Goal: Task Accomplishment & Management: Use online tool/utility

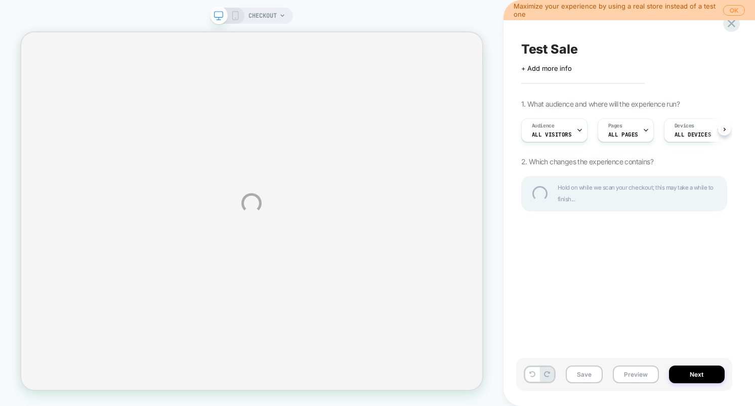
click at [734, 7] on div "CHECKOUT Maximize your experience by using a real store instead of a test one O…" at bounding box center [377, 203] width 755 height 406
click at [731, 11] on div "CHECKOUT Maximize your experience by using a real store instead of a test one O…" at bounding box center [377, 203] width 755 height 406
click at [499, 77] on div "CHECKOUT Maximize your experience by using a real store instead of a test one O…" at bounding box center [377, 203] width 755 height 406
click at [646, 282] on div "CHECKOUT Maximize your experience by using a real store instead of a test one O…" at bounding box center [377, 203] width 755 height 406
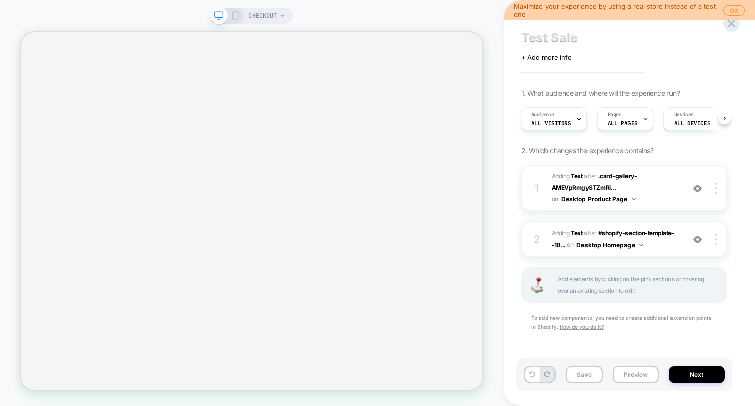
scroll to position [11, 0]
click at [659, 279] on span "Add elements by clicking on the pink sections or hovering over an existing sect…" at bounding box center [636, 285] width 158 height 23
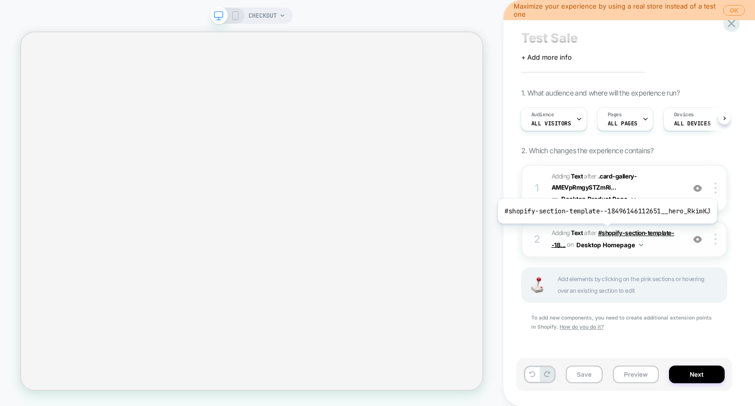
click at [605, 231] on span "#shopify-section-template--18..." at bounding box center [612, 238] width 123 height 19
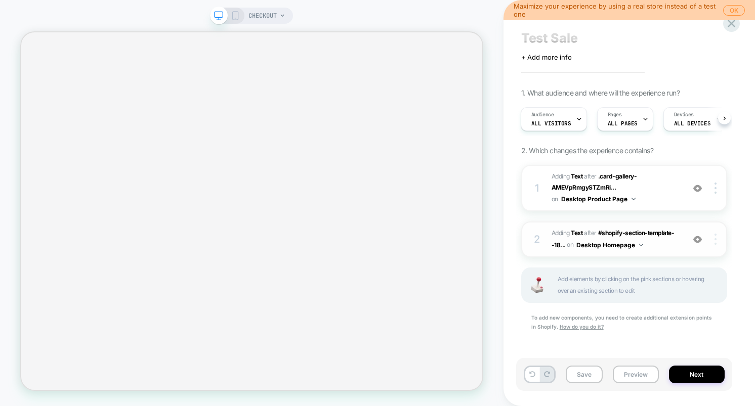
click at [716, 241] on div at bounding box center [716, 239] width 19 height 11
click at [577, 286] on span "Add elements by clicking on the pink sections or hovering over an existing sect…" at bounding box center [636, 285] width 158 height 23
drag, startPoint x: 594, startPoint y: 275, endPoint x: 626, endPoint y: 289, distance: 34.9
click at [626, 289] on span "Add elements by clicking on the pink sections or hovering over an existing sect…" at bounding box center [636, 285] width 158 height 23
click at [646, 291] on span "Add elements by clicking on the pink sections or hovering over an existing sect…" at bounding box center [636, 285] width 158 height 23
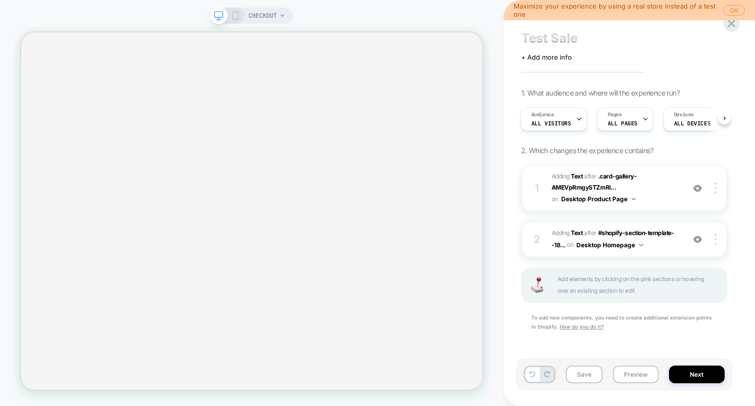
click at [706, 384] on div "Save Preview Next" at bounding box center [624, 374] width 216 height 33
click at [702, 378] on button "Next" at bounding box center [697, 375] width 56 height 18
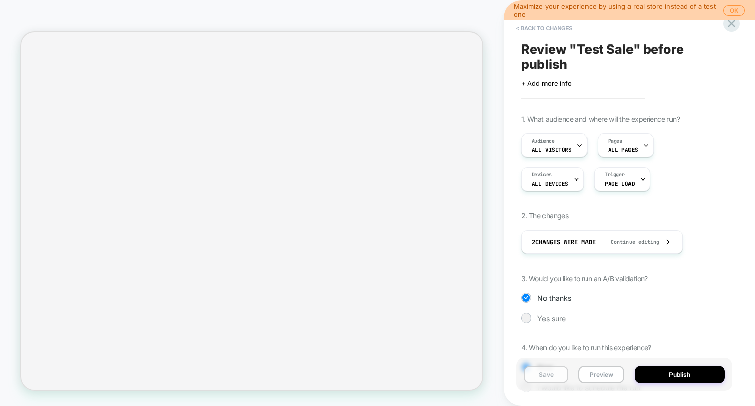
click at [546, 372] on button "Save" at bounding box center [546, 375] width 45 height 18
click at [732, 25] on icon at bounding box center [731, 24] width 8 height 8
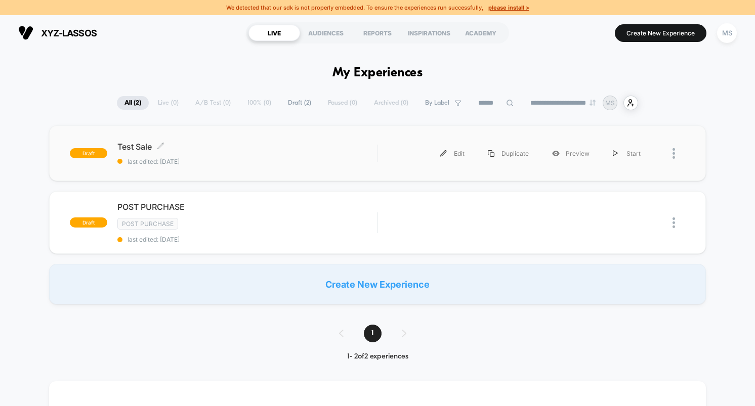
click at [138, 146] on span "Test Sale Click to edit experience details" at bounding box center [247, 147] width 260 height 10
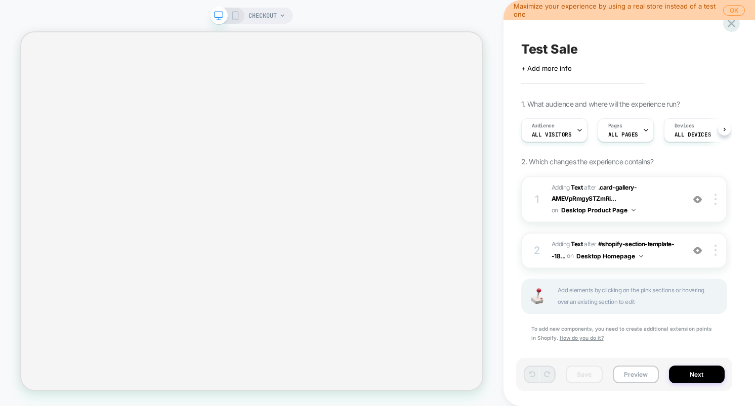
scroll to position [0, 1]
click at [274, 21] on span "CHECKOUT" at bounding box center [262, 16] width 28 height 16
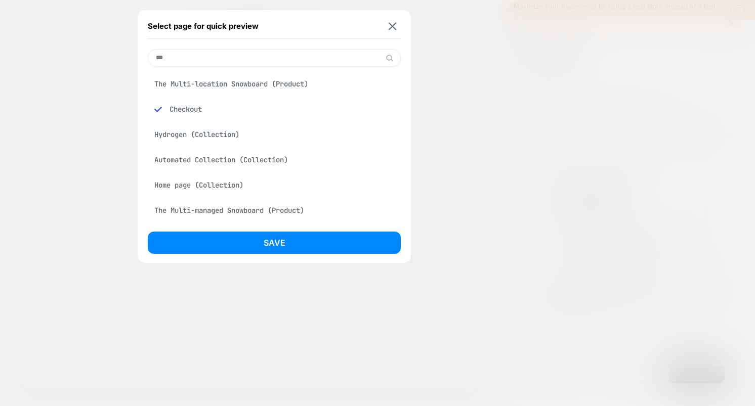
type input "****"
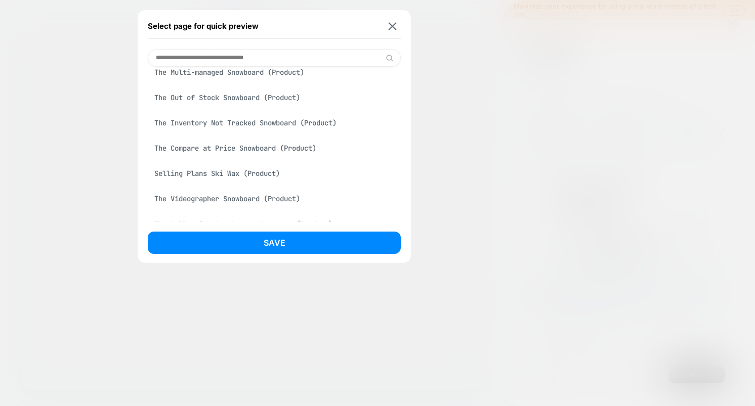
scroll to position [0, 0]
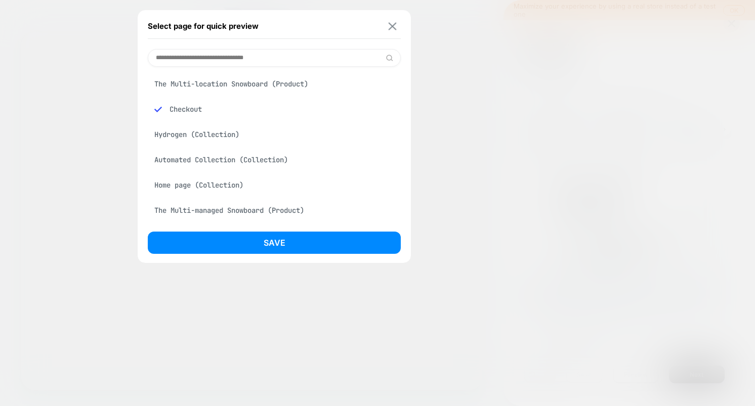
click at [395, 27] on img at bounding box center [393, 26] width 8 height 8
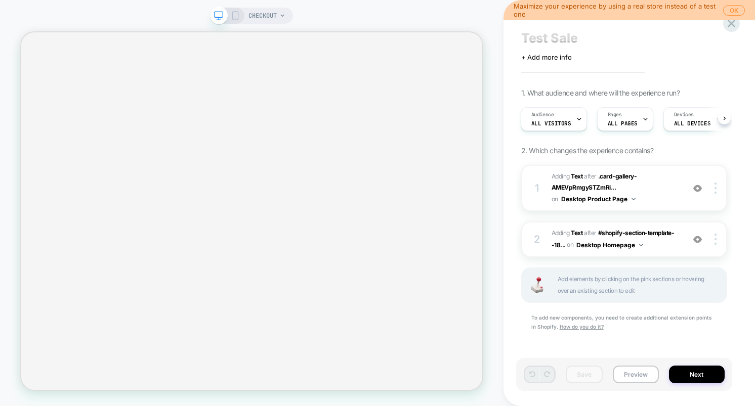
scroll to position [11, 0]
click at [705, 375] on button "Next" at bounding box center [697, 375] width 56 height 18
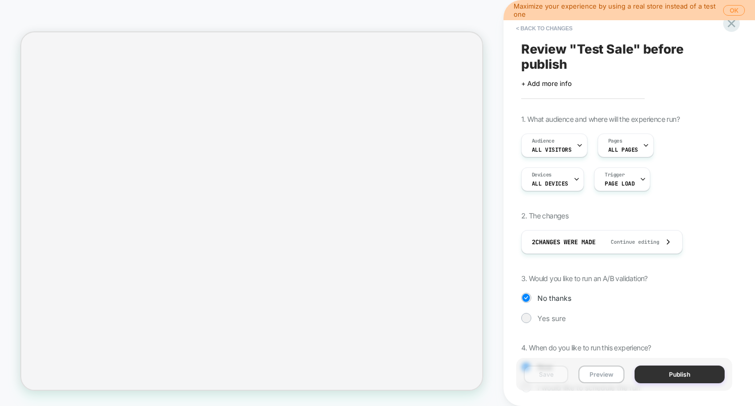
click at [705, 377] on button "Publish" at bounding box center [679, 375] width 90 height 18
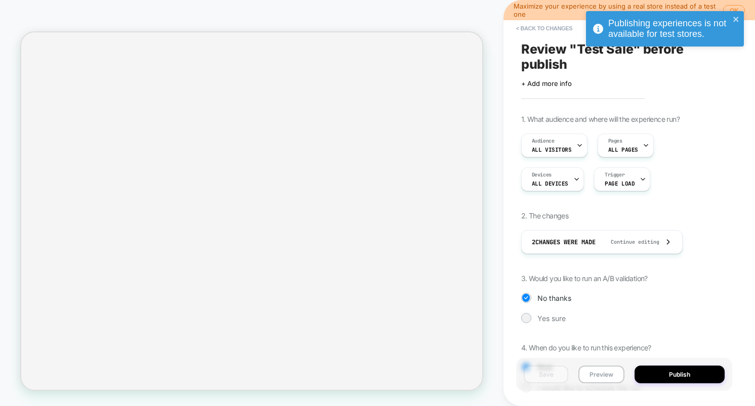
click at [732, 21] on div "Publishing experiences is not available for test stores." at bounding box center [661, 28] width 143 height 27
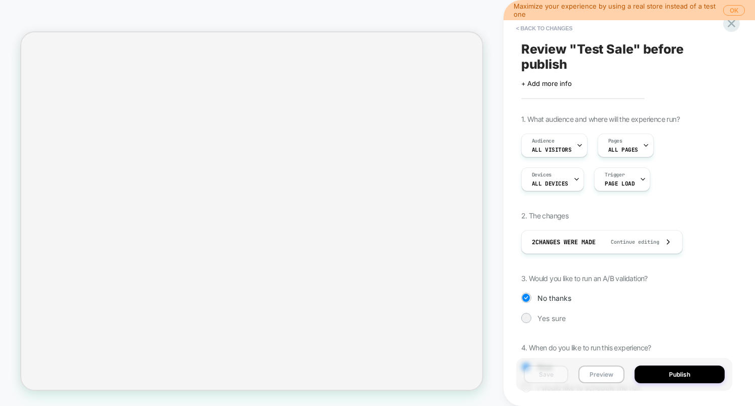
click at [733, 23] on div "Publishing experiences is not available for test stores." at bounding box center [665, 31] width 162 height 45
click at [731, 13] on div "Publishing experiences is not available for test stores." at bounding box center [665, 11] width 162 height 4
click at [731, 26] on icon at bounding box center [731, 24] width 14 height 14
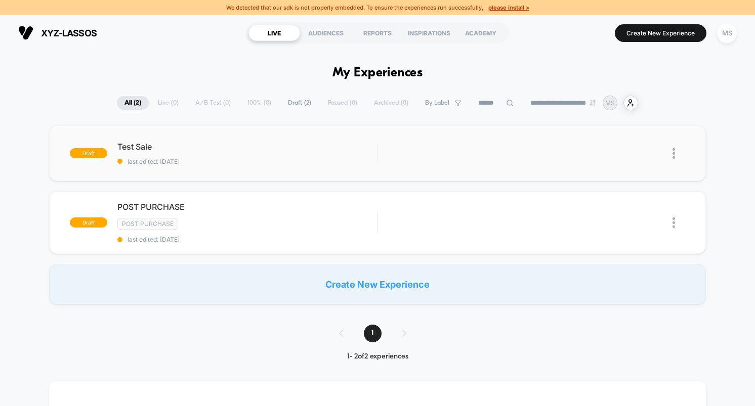
click at [674, 155] on img at bounding box center [673, 153] width 3 height 11
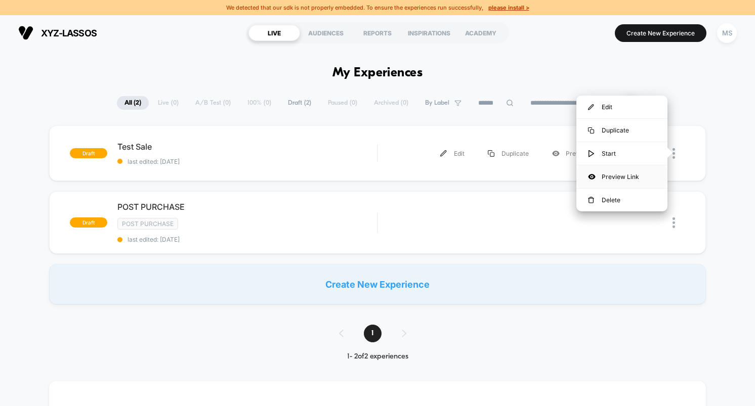
click at [636, 181] on div "Preview Link" at bounding box center [621, 176] width 91 height 23
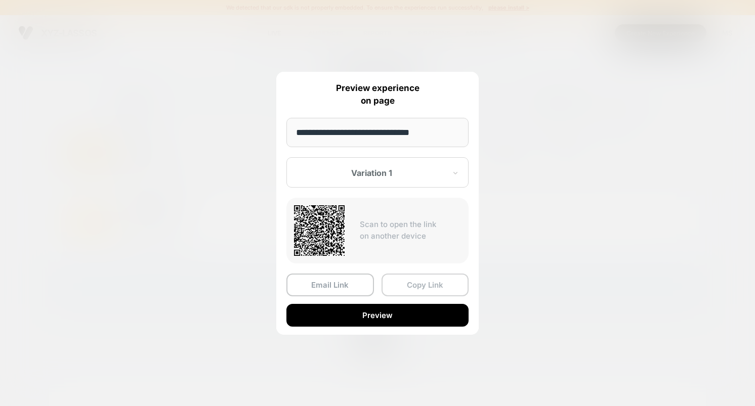
click at [452, 279] on button "Copy Link" at bounding box center [425, 285] width 88 height 23
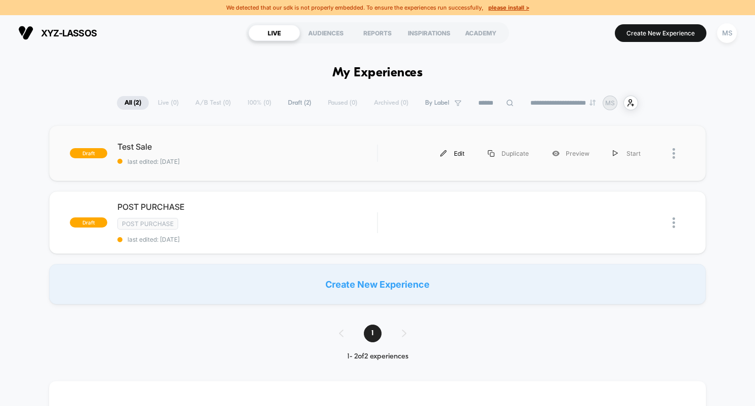
click at [459, 151] on div "Edit" at bounding box center [452, 153] width 48 height 23
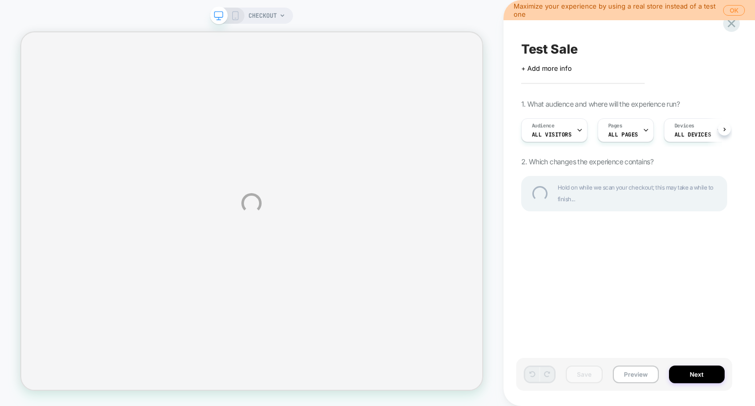
click at [688, 243] on div "CHECKOUT Maximize your experience by using a real store instead of a test one O…" at bounding box center [377, 203] width 755 height 406
click at [265, 17] on div "CHECKOUT Maximize your experience by using a real store instead of a test one O…" at bounding box center [377, 203] width 755 height 406
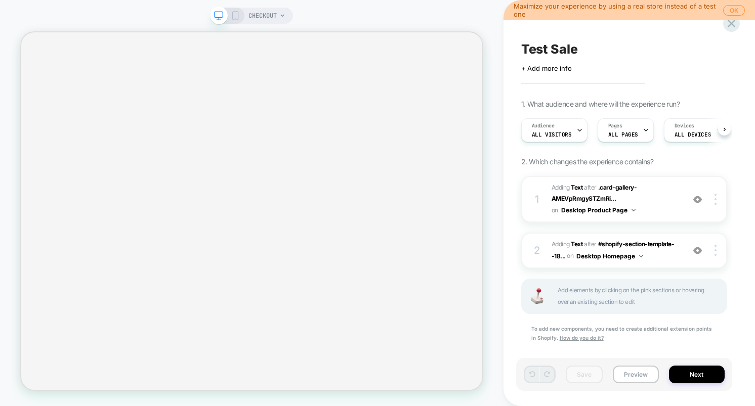
scroll to position [0, 1]
click at [586, 296] on span "Add elements by clicking on the pink sections or hovering over an existing sect…" at bounding box center [636, 296] width 158 height 23
drag, startPoint x: 556, startPoint y: 287, endPoint x: 658, endPoint y: 301, distance: 103.1
click at [658, 301] on div "Add elements by clicking on the pink sections or hovering over an existing sect…" at bounding box center [624, 296] width 206 height 35
drag, startPoint x: 646, startPoint y: 302, endPoint x: 572, endPoint y: 284, distance: 76.1
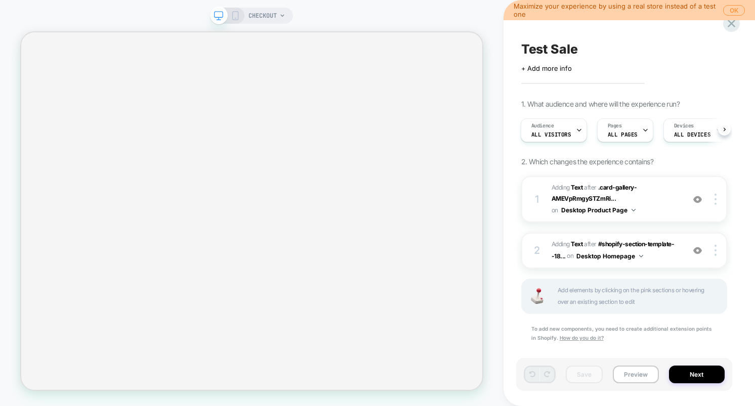
click at [572, 285] on span "Add elements by clicking on the pink sections or hovering over an existing sect…" at bounding box center [636, 296] width 158 height 23
click at [580, 338] on u "How do you do it?" at bounding box center [582, 338] width 44 height 6
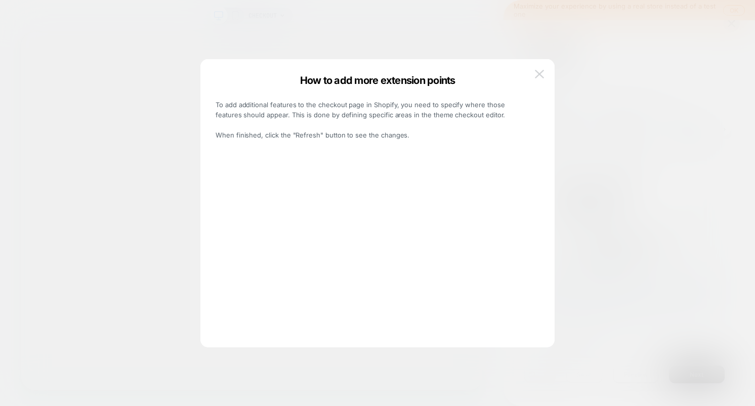
click at [536, 74] on img at bounding box center [539, 74] width 9 height 9
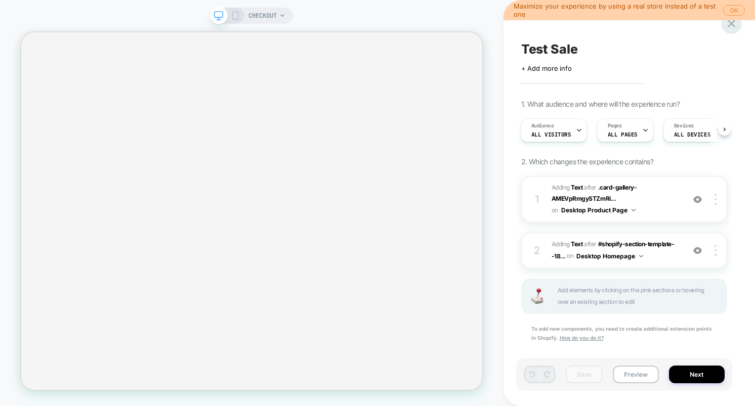
click at [734, 24] on icon at bounding box center [731, 24] width 14 height 14
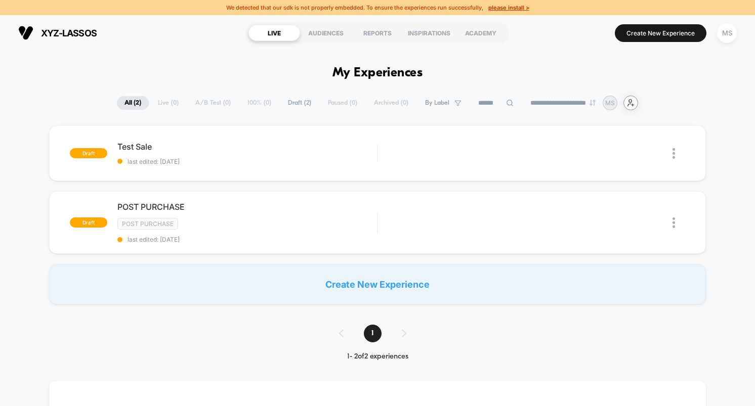
click at [632, 103] on icon "user-plus-alt-1-svgrepo-com" at bounding box center [631, 103] width 8 height 8
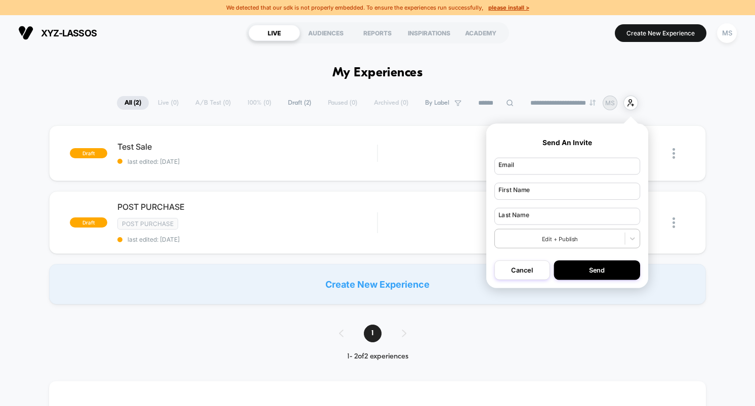
click at [695, 99] on div "**********" at bounding box center [377, 103] width 755 height 15
click at [731, 35] on div "MS" at bounding box center [727, 33] width 20 height 20
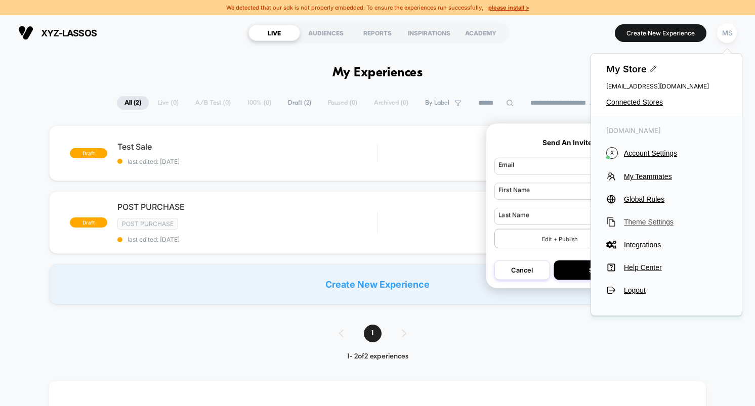
click at [635, 220] on span "Theme Settings" at bounding box center [675, 222] width 103 height 8
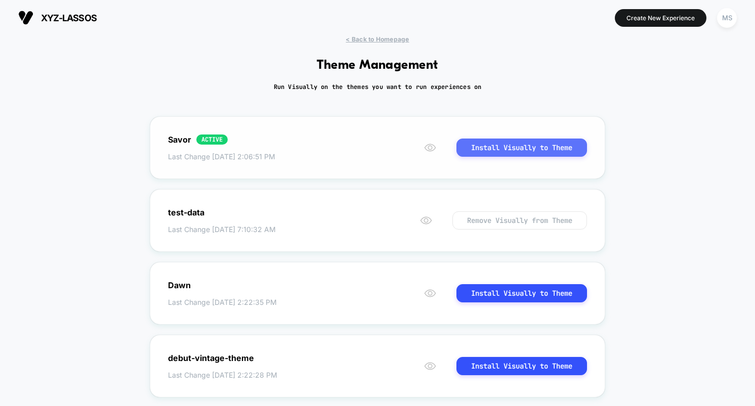
click at [492, 146] on button "Install Visually to Theme" at bounding box center [521, 148] width 131 height 18
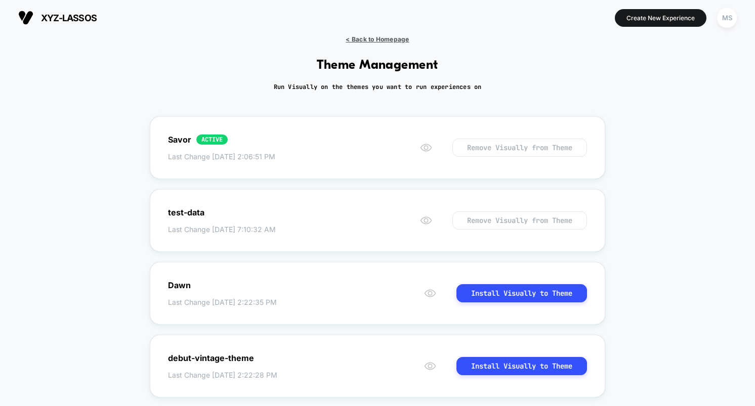
click at [377, 37] on span "< Back to Homepage" at bounding box center [377, 39] width 63 height 8
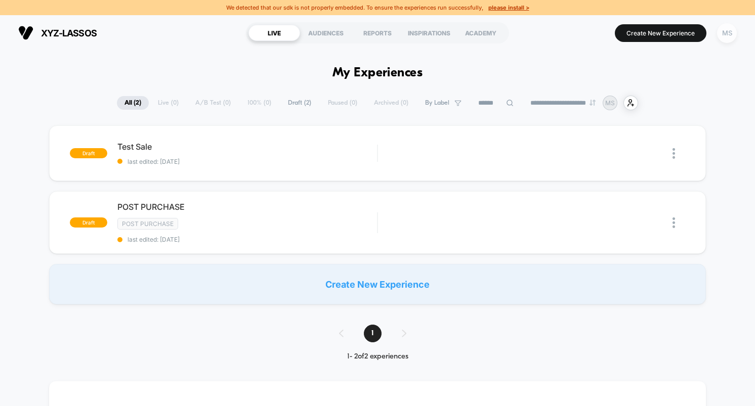
click at [731, 35] on div "MS" at bounding box center [727, 33] width 20 height 20
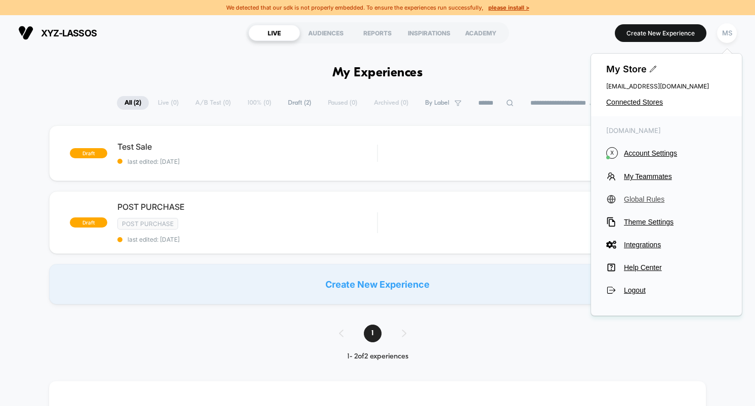
click at [642, 200] on span "Global Rules" at bounding box center [675, 199] width 103 height 8
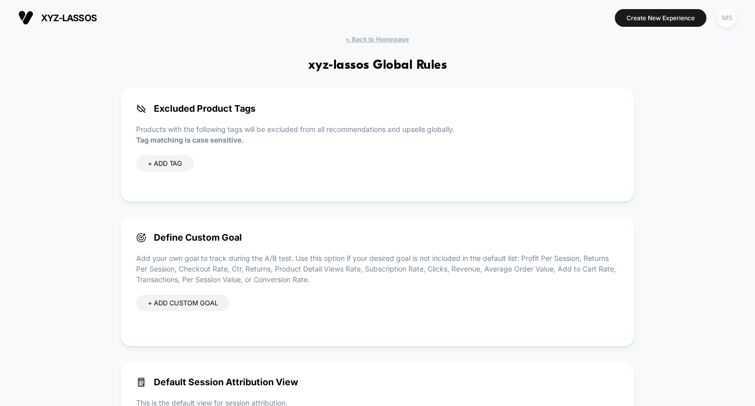
click at [723, 15] on div "MS" at bounding box center [727, 18] width 20 height 20
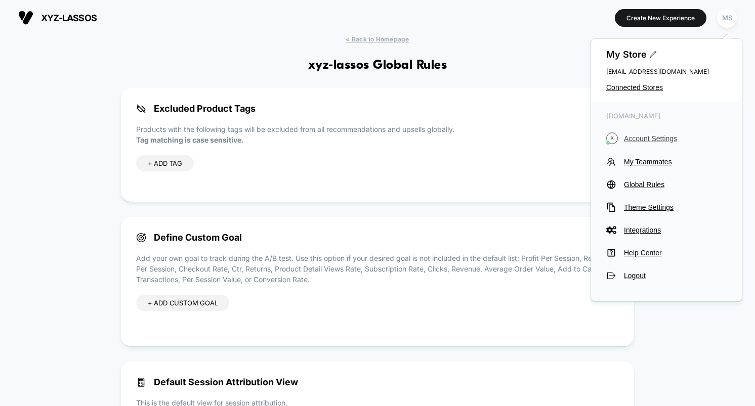
click at [638, 139] on span "Account Settings" at bounding box center [675, 139] width 103 height 8
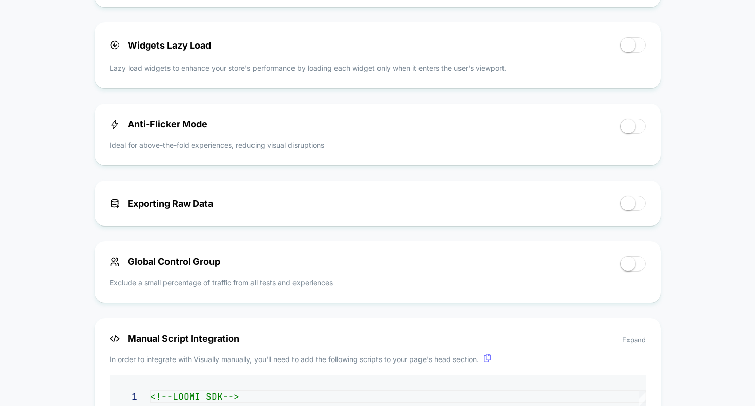
scroll to position [206, 0]
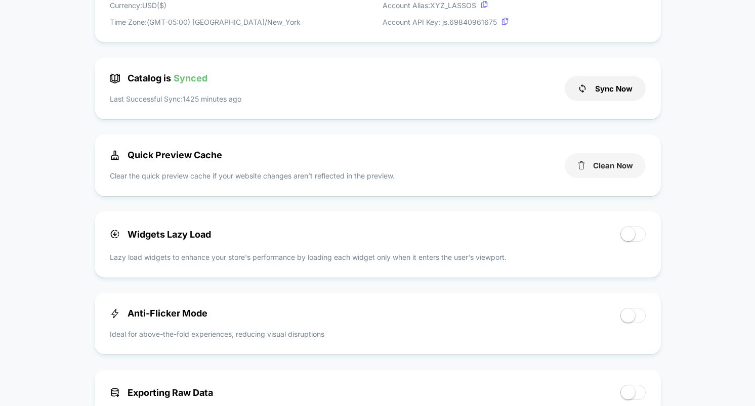
click at [613, 165] on button "Clean Now" at bounding box center [605, 165] width 81 height 25
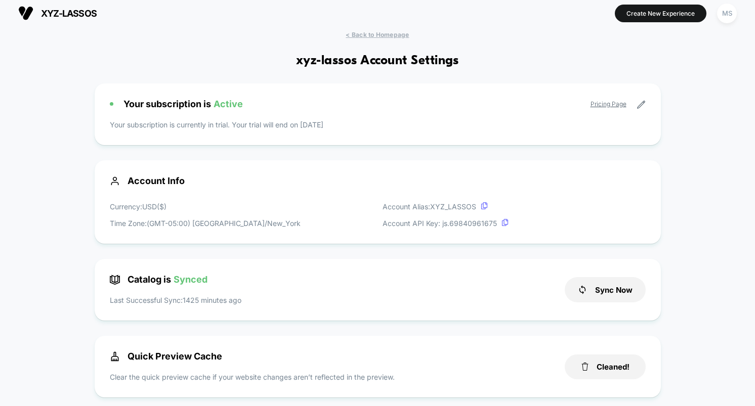
scroll to position [0, 0]
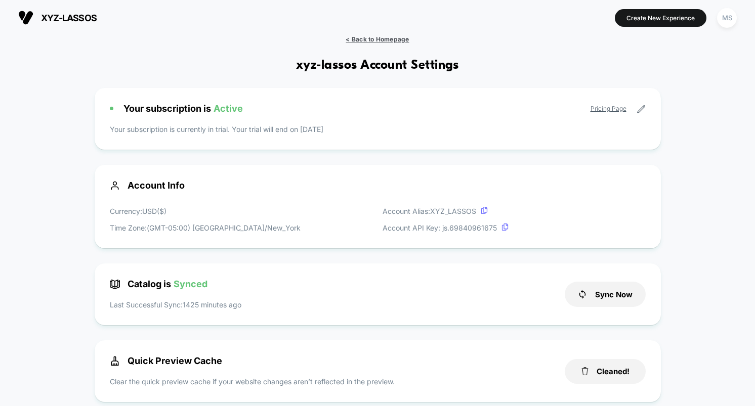
click at [366, 40] on span "< Back to Homepage" at bounding box center [377, 39] width 63 height 8
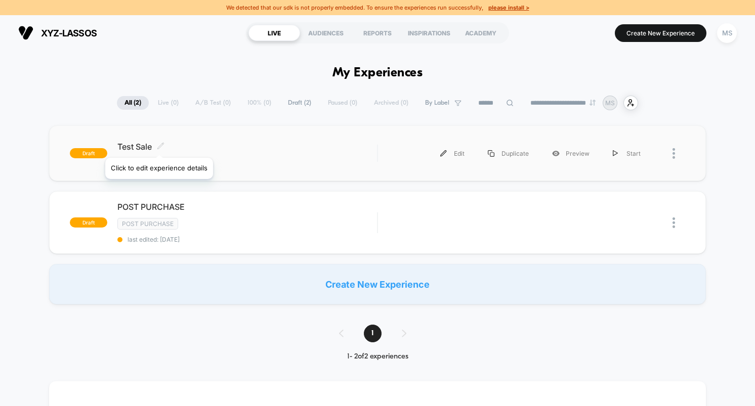
click at [158, 145] on icon at bounding box center [161, 146] width 8 height 8
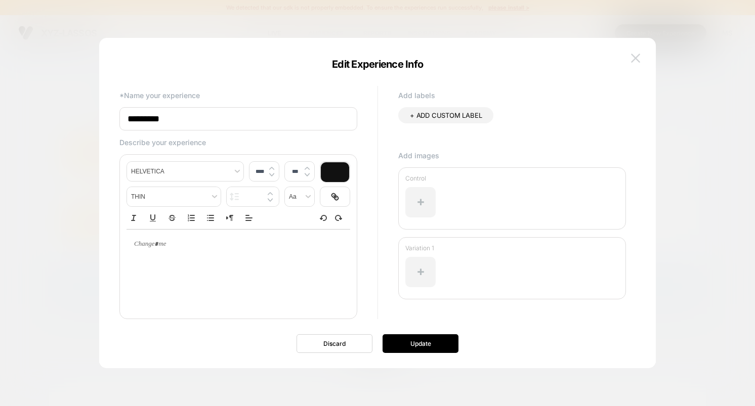
click at [638, 55] on img at bounding box center [635, 58] width 9 height 9
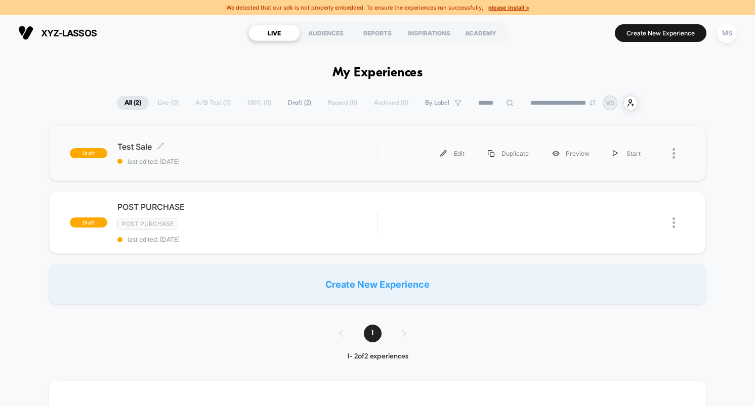
click at [155, 147] on span "Test Sale Click to edit experience details" at bounding box center [247, 147] width 260 height 10
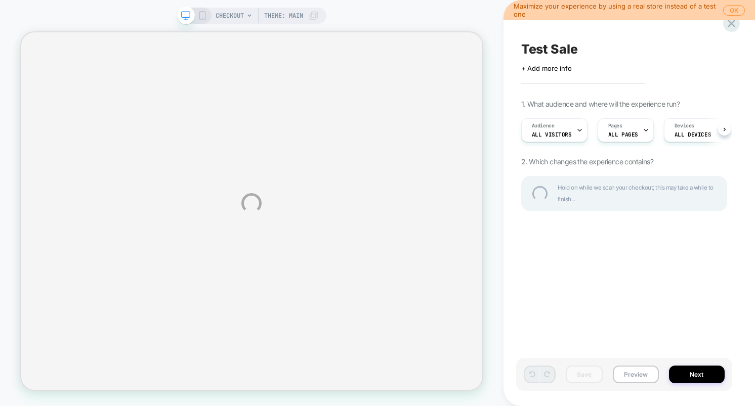
click at [297, 16] on div "CHECKOUT Theme: MAIN Maximize your experience by using a real store instead of …" at bounding box center [377, 203] width 755 height 406
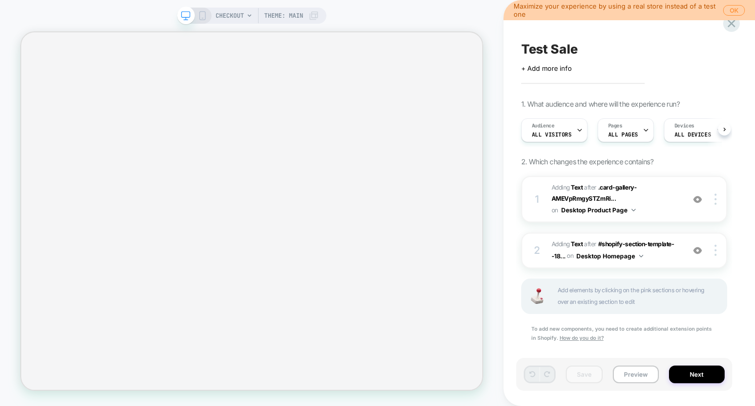
scroll to position [0, 1]
click at [295, 13] on span "Theme: MAIN" at bounding box center [283, 16] width 39 height 16
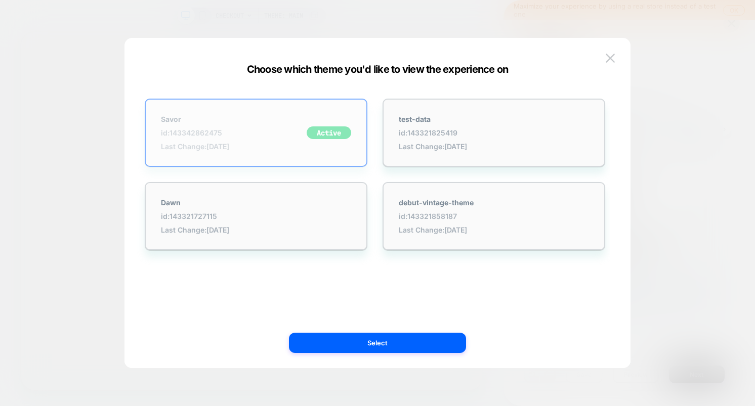
click at [248, 130] on div "Savor id: 143342862475 Last Change: 8/20/2025 Active" at bounding box center [256, 133] width 223 height 68
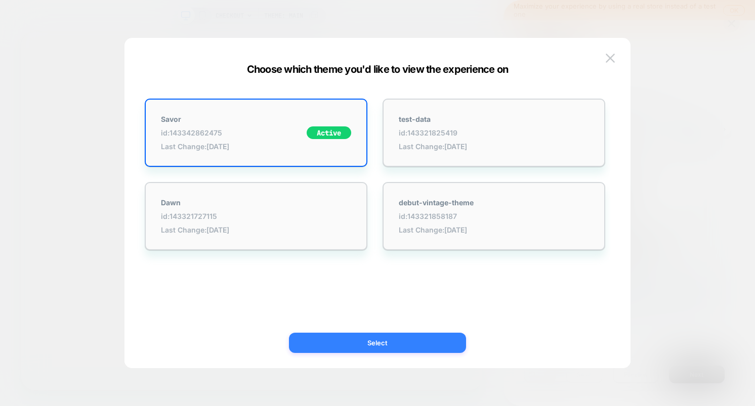
click at [396, 346] on button "Select" at bounding box center [377, 343] width 177 height 20
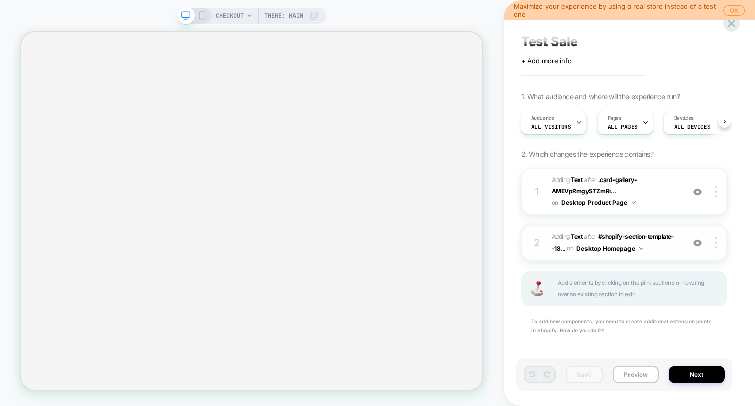
scroll to position [11, 0]
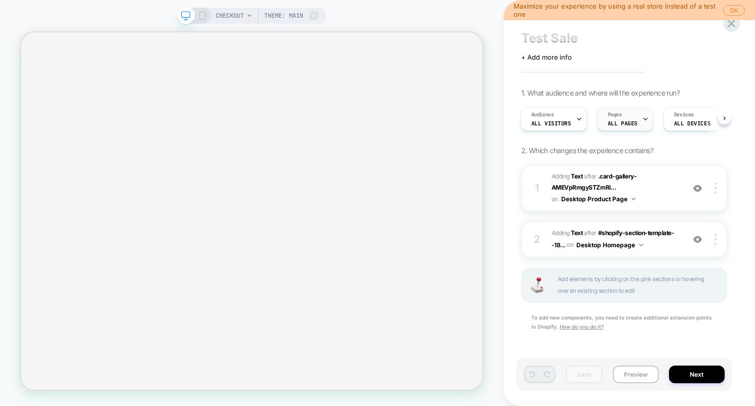
click at [621, 120] on span "ALL PAGES" at bounding box center [623, 123] width 30 height 7
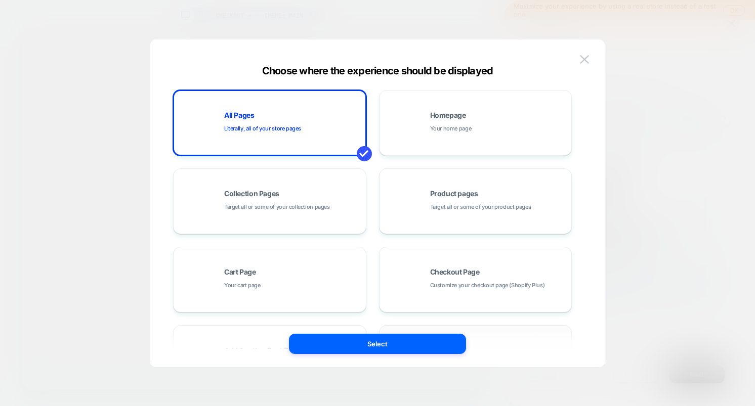
scroll to position [96, 0]
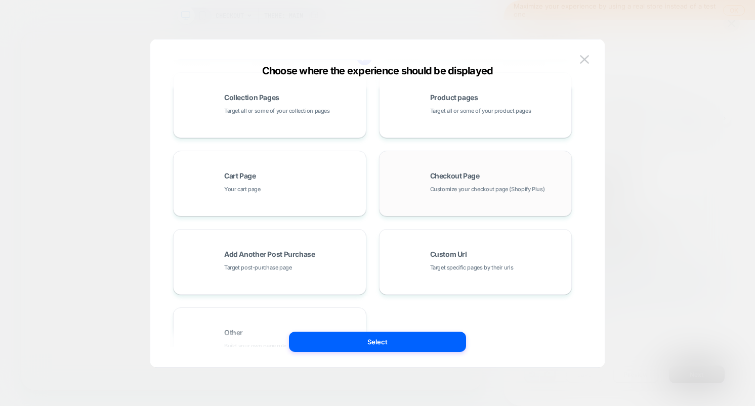
click at [464, 181] on div "Checkout Page Customize your checkout page (Shopify Plus)" at bounding box center [498, 184] width 137 height 22
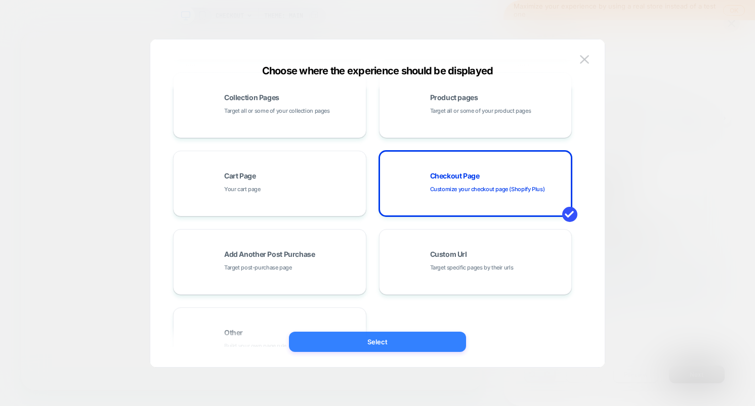
click at [427, 343] on button "Select" at bounding box center [377, 342] width 177 height 20
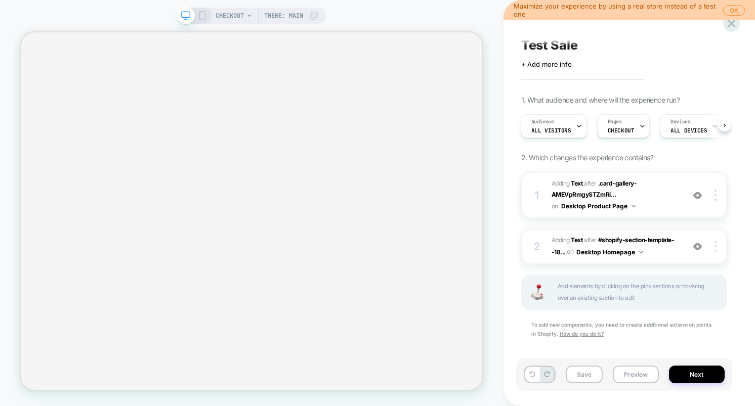
scroll to position [0, 0]
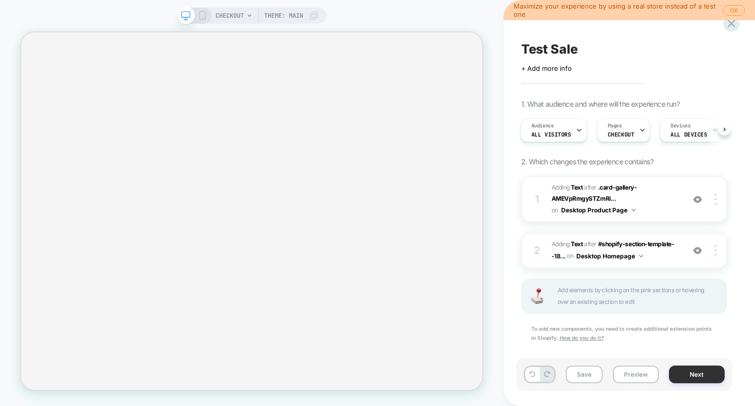
click at [695, 379] on button "Next" at bounding box center [697, 375] width 56 height 18
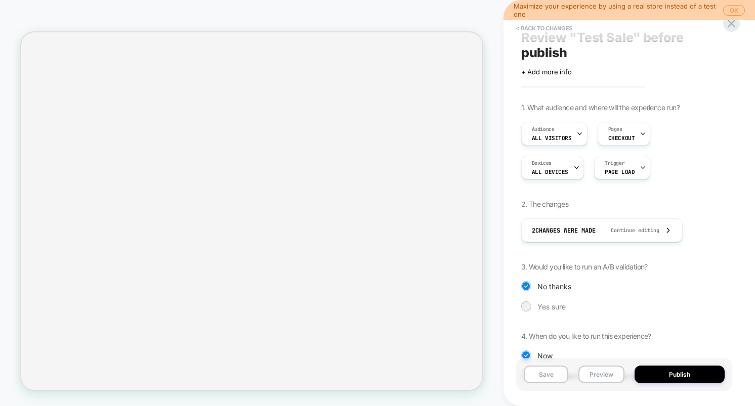
scroll to position [52, 0]
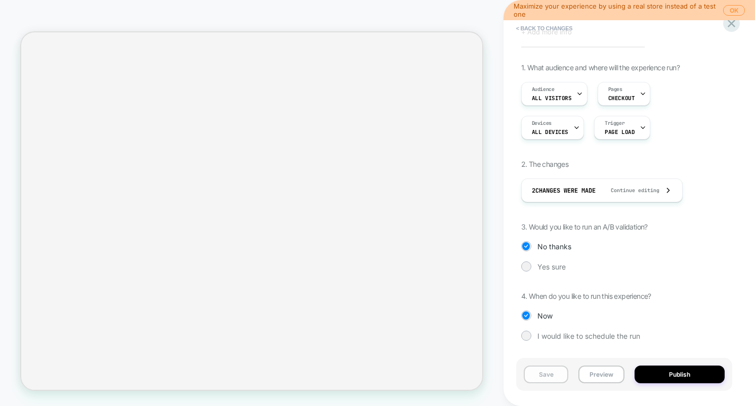
click at [542, 377] on button "Save" at bounding box center [546, 375] width 45 height 18
click at [675, 371] on button "Publish" at bounding box center [679, 375] width 90 height 18
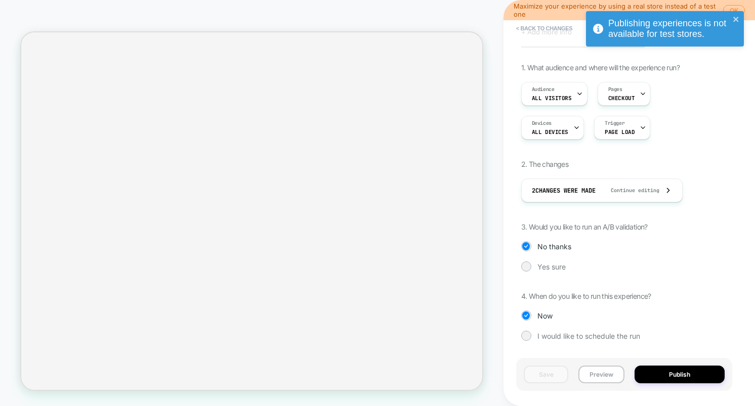
click at [698, 90] on div "Audience All Visitors Pages CHECKOUT" at bounding box center [624, 94] width 206 height 24
click at [708, 18] on div "Publishing experiences is not available for test stores." at bounding box center [668, 28] width 121 height 21
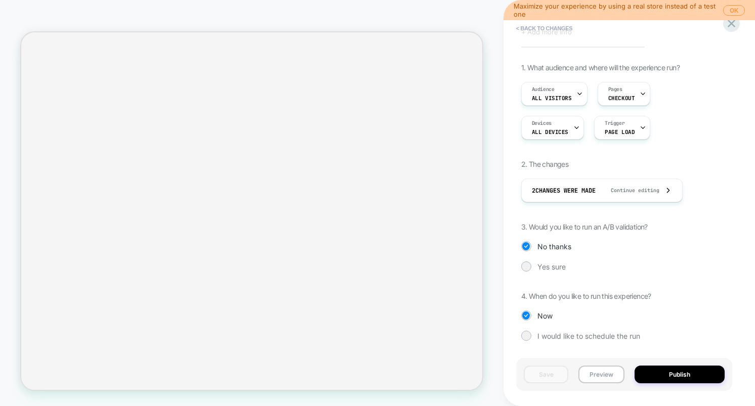
click at [736, 9] on div "Publishing experiences is not available for test stores." at bounding box center [665, 31] width 162 height 45
click at [735, 10] on div "Publishing experiences is not available for test stores." at bounding box center [665, 11] width 162 height 4
click at [730, 11] on button "OK" at bounding box center [734, 10] width 22 height 11
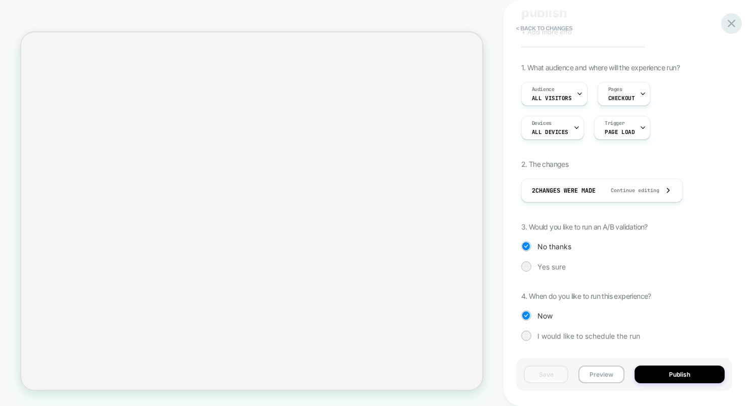
click at [730, 19] on icon at bounding box center [731, 24] width 14 height 14
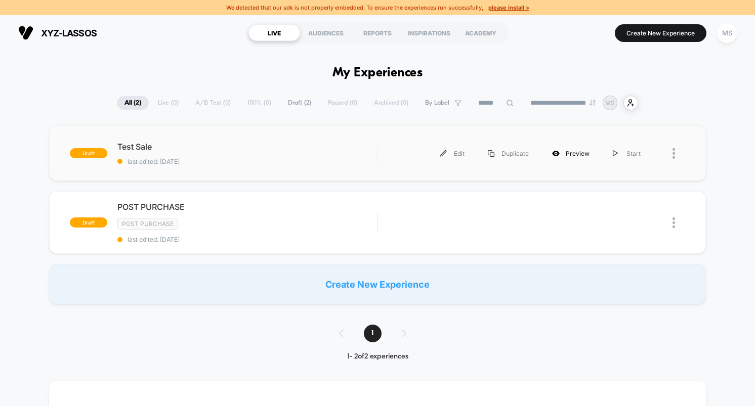
click at [575, 153] on div "Preview" at bounding box center [570, 153] width 61 height 23
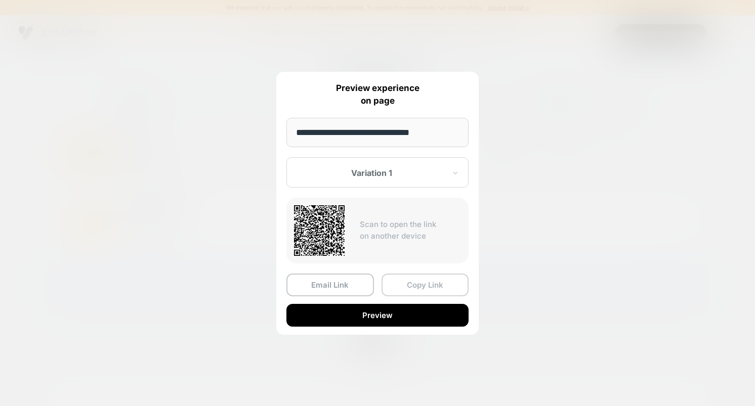
click at [421, 290] on button "Copy Link" at bounding box center [425, 285] width 88 height 23
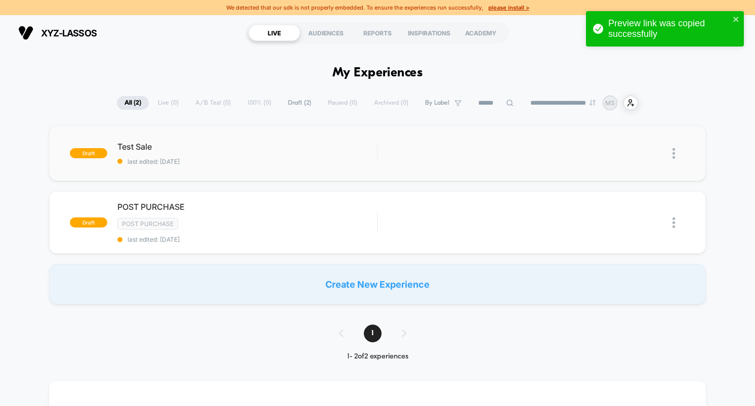
click at [389, 282] on div "Create New Experience" at bounding box center [377, 284] width 657 height 40
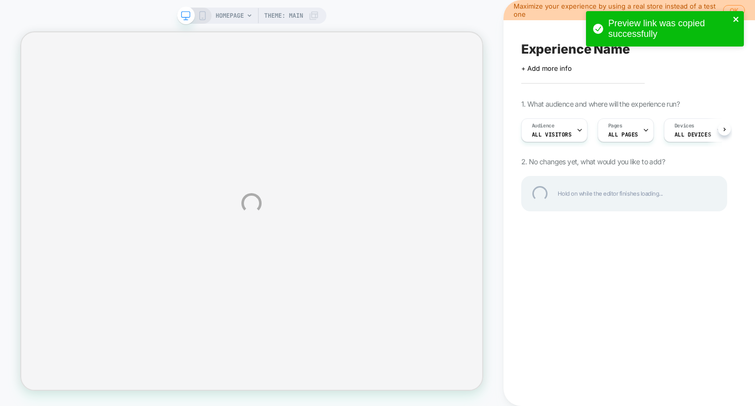
click at [736, 19] on icon "close" at bounding box center [735, 19] width 5 height 5
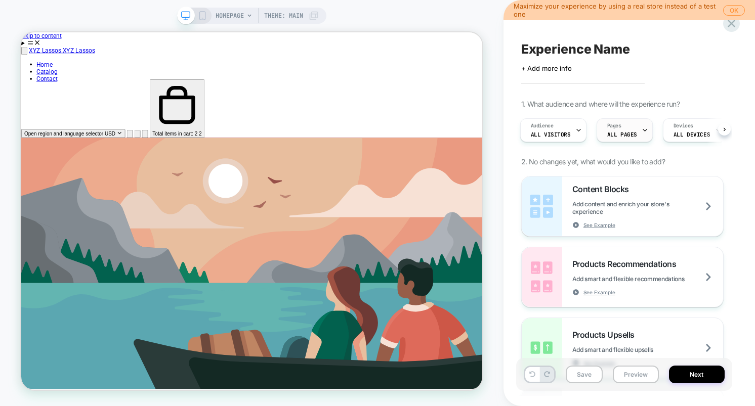
click at [625, 126] on div "Pages ALL PAGES" at bounding box center [622, 130] width 50 height 23
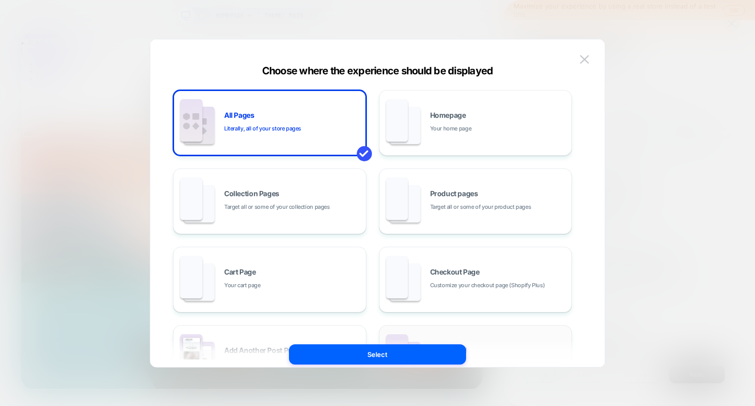
scroll to position [140, 0]
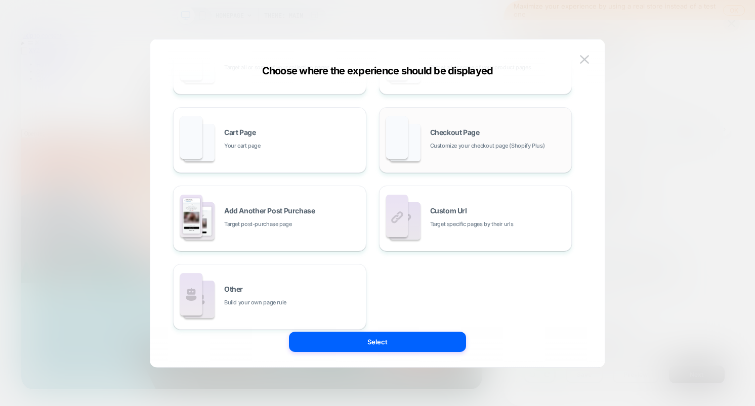
click at [480, 143] on span "Customize your checkout page (Shopify Plus)" at bounding box center [487, 146] width 115 height 10
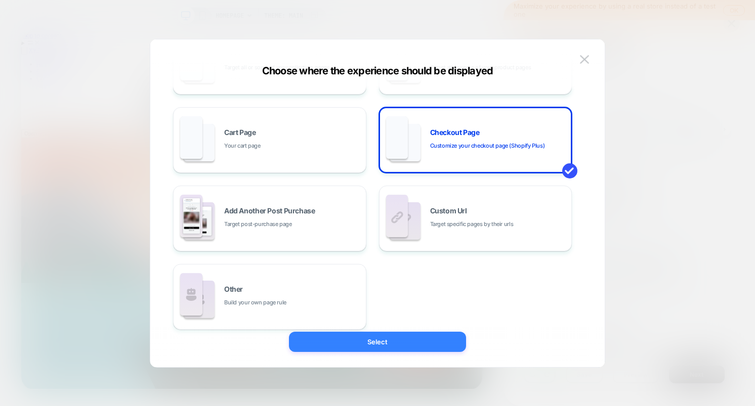
click at [380, 342] on button "Select" at bounding box center [377, 342] width 177 height 20
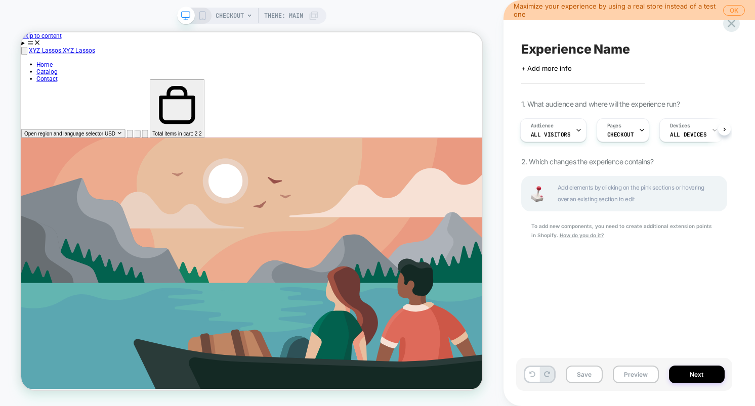
scroll to position [0, 2]
click at [696, 378] on button "Next" at bounding box center [697, 375] width 56 height 18
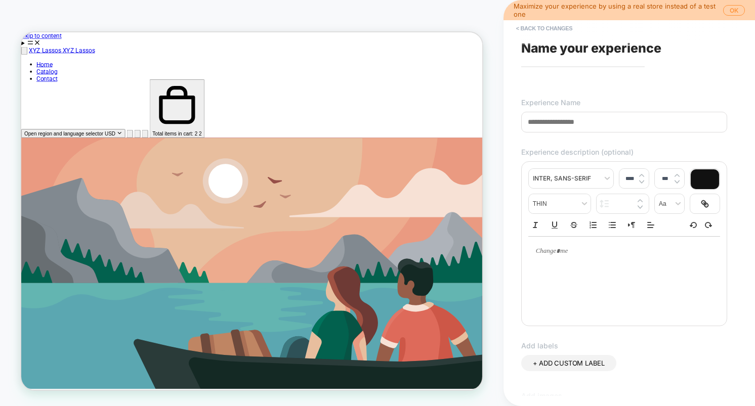
click at [604, 261] on div at bounding box center [624, 251] width 192 height 29
type input "****"
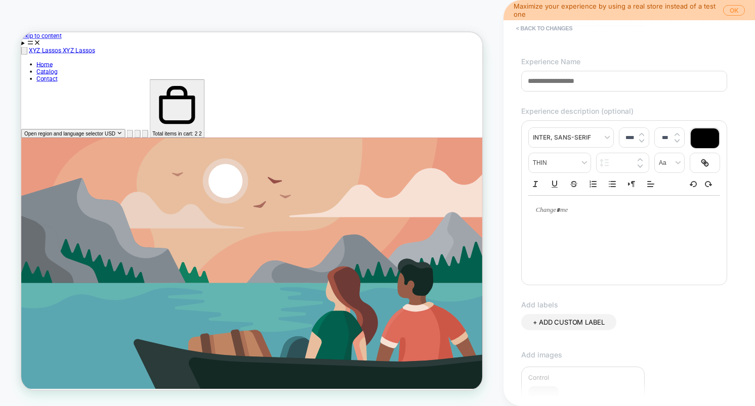
scroll to position [0, 0]
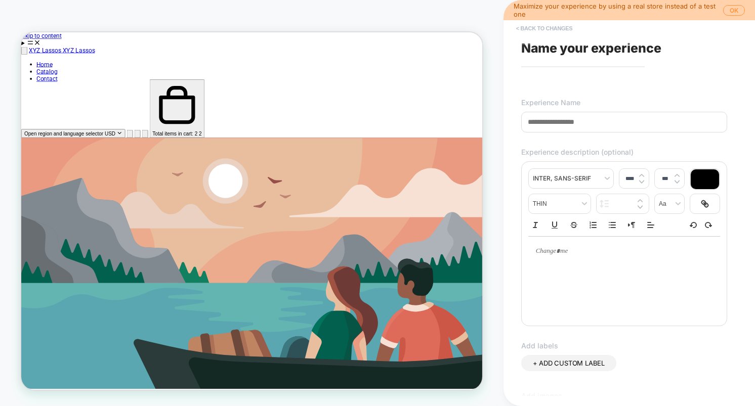
click at [553, 27] on button "< Back to changes" at bounding box center [544, 28] width 67 height 16
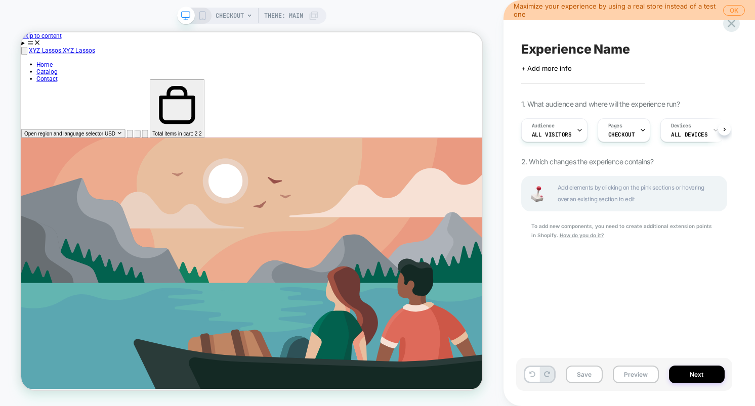
scroll to position [0, 1]
click at [575, 235] on u "How do you do it?" at bounding box center [582, 235] width 44 height 6
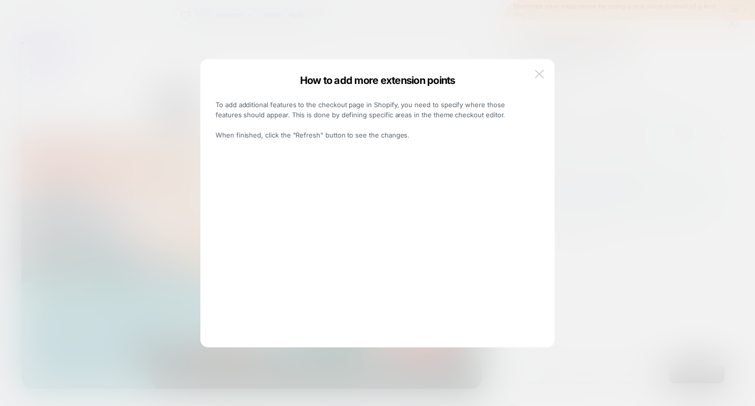
click at [544, 78] on button at bounding box center [539, 74] width 15 height 15
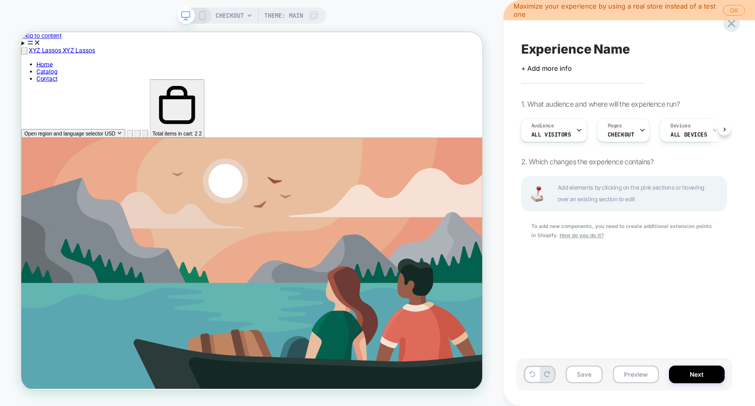
scroll to position [0, 2]
click at [649, 301] on div "Experience Name Click to edit experience details + Add more info 1. What audien…" at bounding box center [624, 203] width 216 height 386
click at [734, 26] on icon at bounding box center [731, 24] width 8 height 8
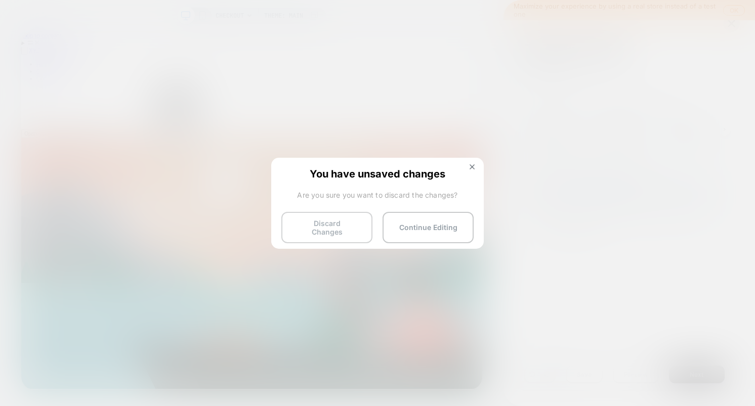
click at [316, 226] on button "Discard Changes" at bounding box center [326, 227] width 91 height 31
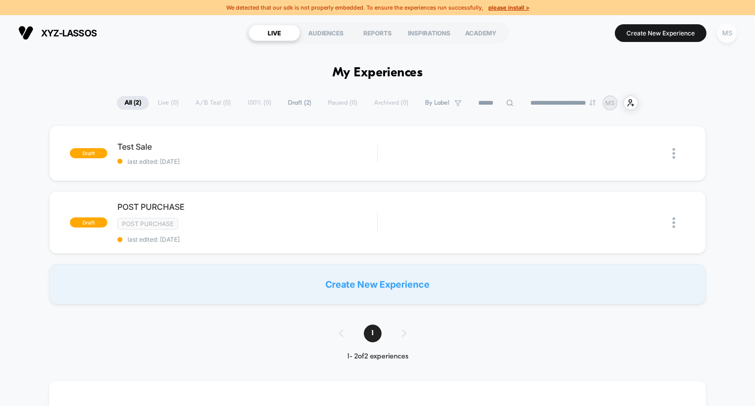
click at [724, 32] on div "MS" at bounding box center [727, 33] width 20 height 20
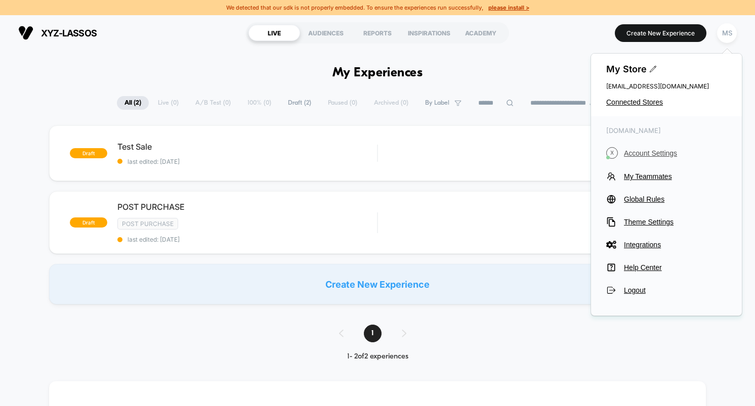
click at [646, 152] on span "Account Settings" at bounding box center [675, 153] width 103 height 8
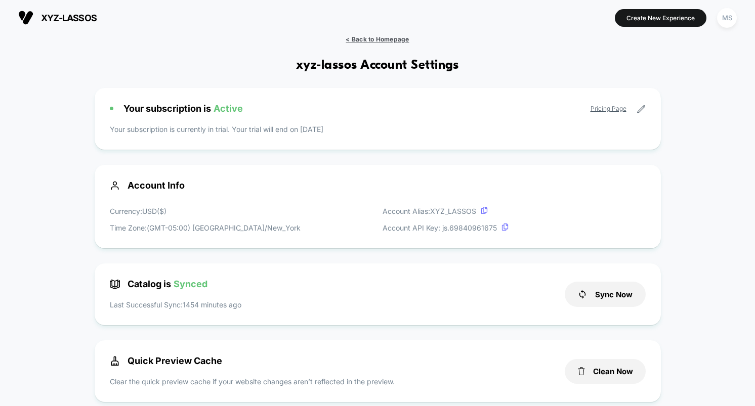
click at [366, 38] on span "< Back to Homepage" at bounding box center [377, 39] width 63 height 8
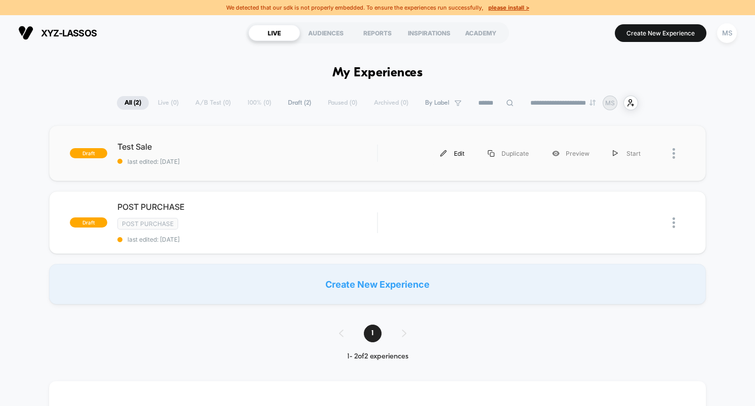
click at [455, 150] on div "Edit" at bounding box center [452, 153] width 48 height 23
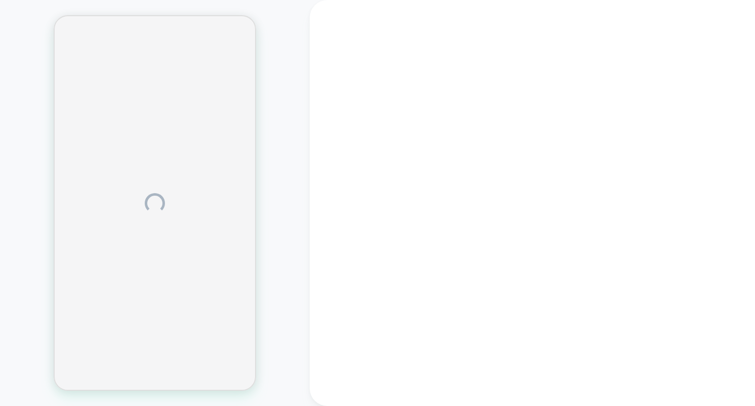
click at [573, 241] on div at bounding box center [532, 203] width 445 height 406
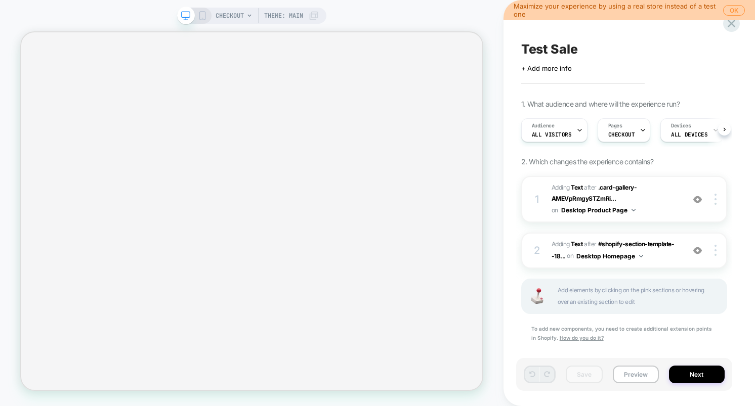
scroll to position [0, 1]
click at [215, 13] on div "CHECKOUT Theme: MAIN" at bounding box center [251, 16] width 149 height 16
click at [226, 16] on span "CHECKOUT" at bounding box center [230, 16] width 28 height 16
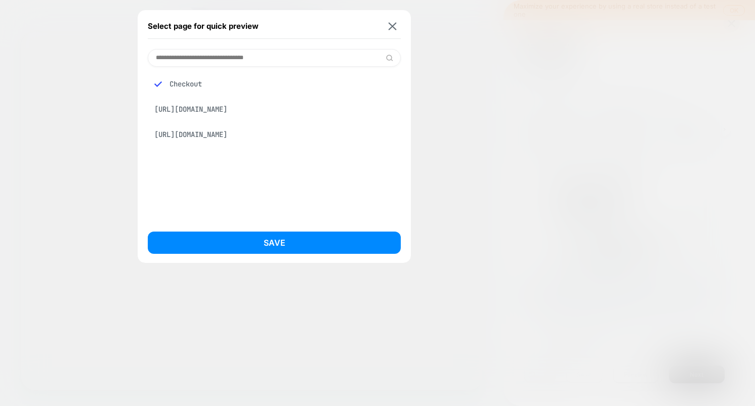
click at [214, 144] on div "[URL][DOMAIN_NAME]" at bounding box center [274, 134] width 253 height 19
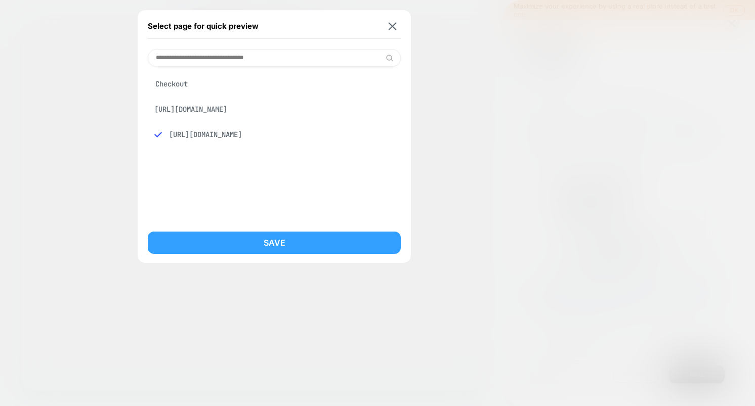
click at [312, 244] on button "Save" at bounding box center [274, 243] width 253 height 22
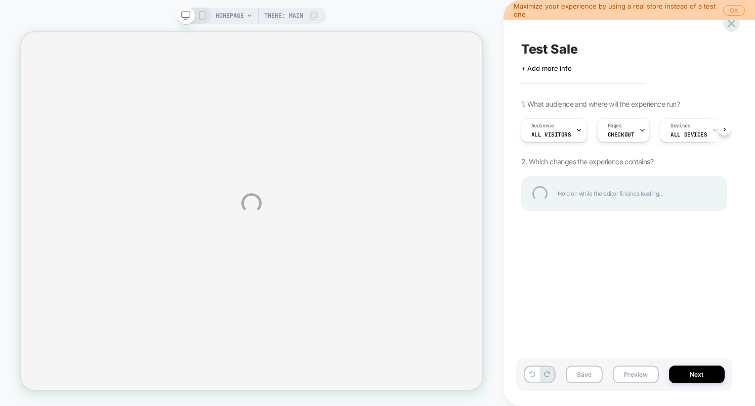
click at [621, 125] on div "HOMEPAGE Theme: MAIN Maximize your experience by using a real store instead of …" at bounding box center [377, 203] width 755 height 406
click at [205, 204] on div "HOMEPAGE Theme: MAIN Maximize your experience by using a real store instead of …" at bounding box center [377, 203] width 755 height 406
click at [625, 125] on div "HOMEPAGE Theme: MAIN Maximize your experience by using a real store instead of …" at bounding box center [377, 203] width 755 height 406
click at [623, 133] on div "HOMEPAGE Theme: MAIN Maximize your experience by using a real store instead of …" at bounding box center [377, 203] width 755 height 406
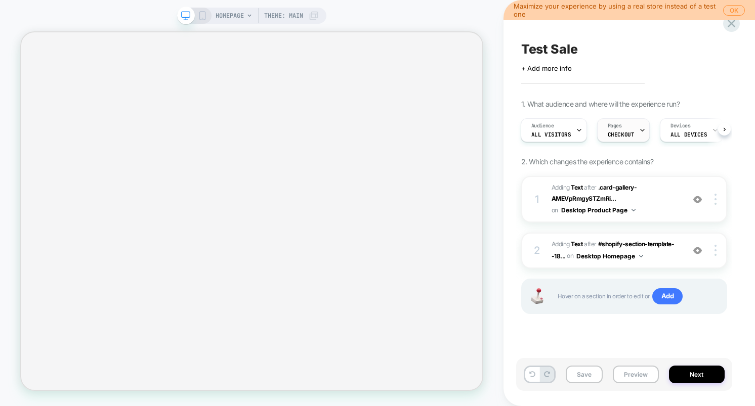
click at [625, 134] on span "CHECKOUT" at bounding box center [621, 134] width 27 height 7
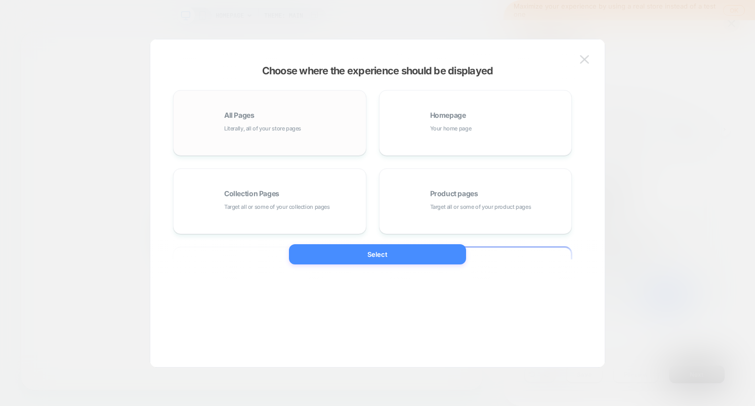
scroll to position [0, 0]
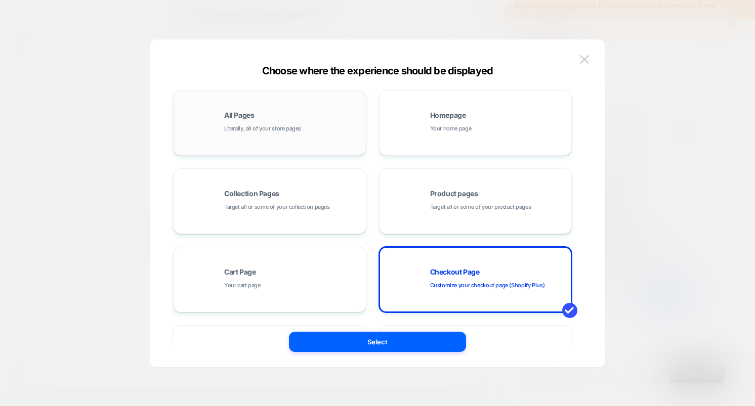
click at [260, 131] on span "Literally, all of your store pages" at bounding box center [262, 129] width 77 height 10
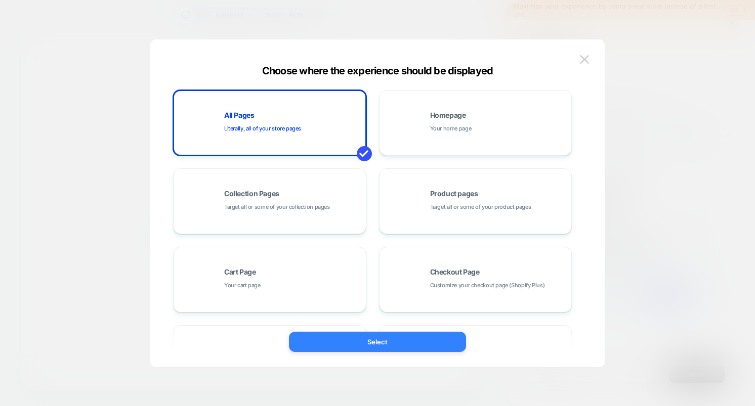
click at [401, 348] on button "Select" at bounding box center [377, 342] width 177 height 20
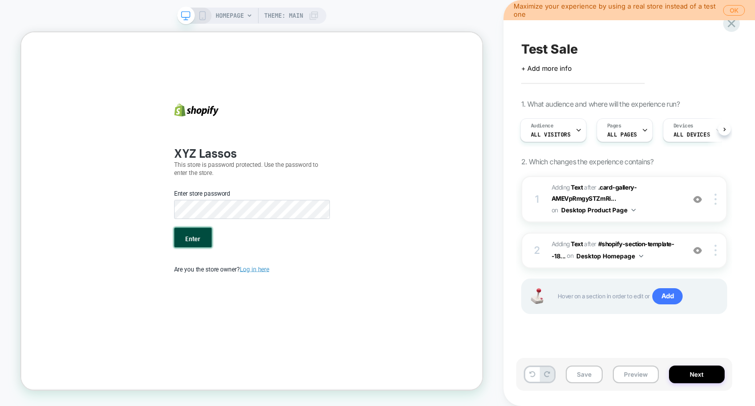
click at [250, 309] on button "Enter" at bounding box center [250, 306] width 50 height 26
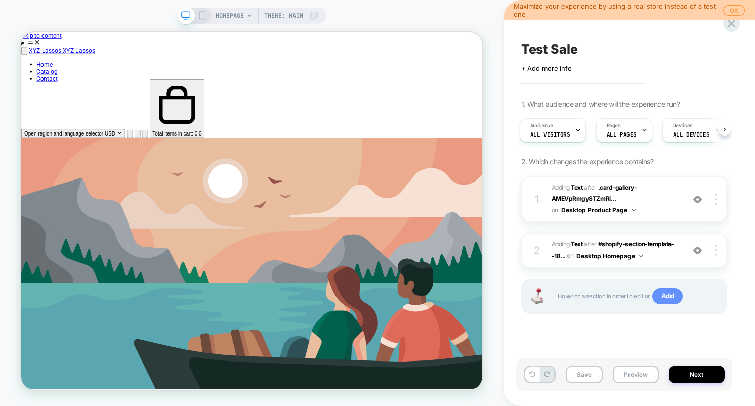
click at [656, 298] on span "Add" at bounding box center [667, 296] width 31 height 16
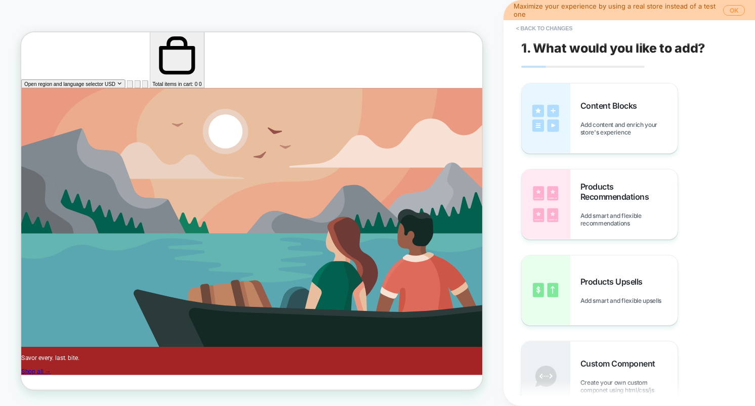
scroll to position [91, 0]
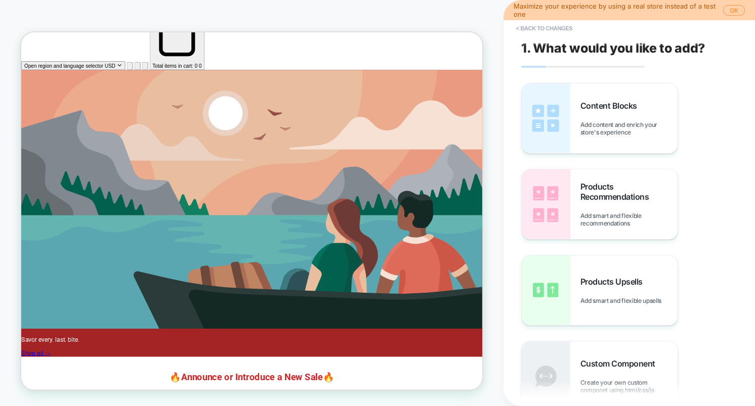
drag, startPoint x: 376, startPoint y: 293, endPoint x: 352, endPoint y: 441, distance: 149.6
click at [376, 293] on div "Savor every. last. bite. Shop all →" at bounding box center [328, 273] width 615 height 382
click at [623, 131] on span "Add content and enrich your store's experience" at bounding box center [628, 128] width 97 height 15
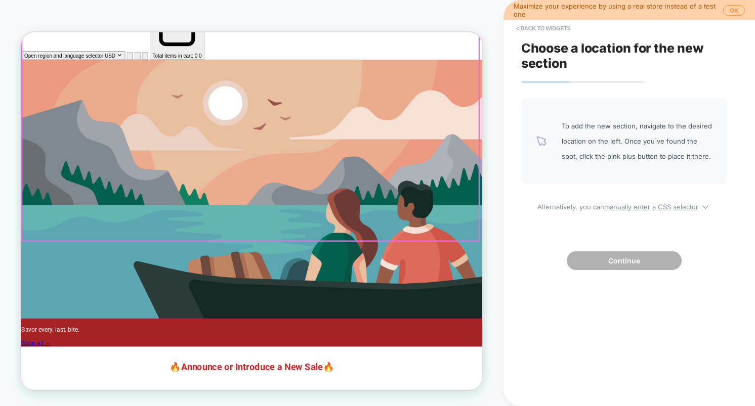
scroll to position [261, 0]
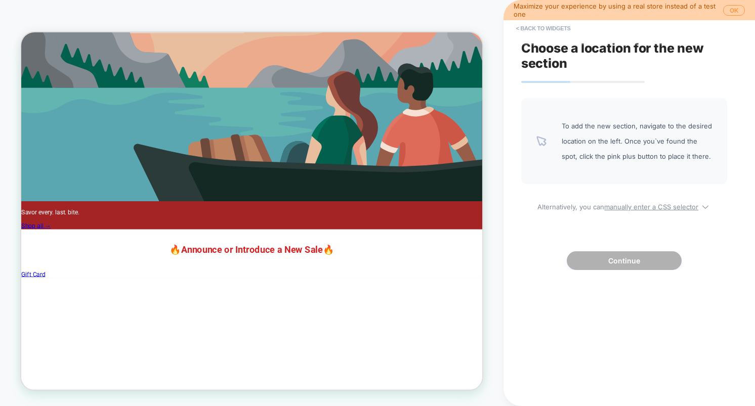
click at [626, 366] on div "Choose a location for the new section To add the new section, navigate to the d…" at bounding box center [624, 203] width 216 height 386
